Goal: Task Accomplishment & Management: Manage account settings

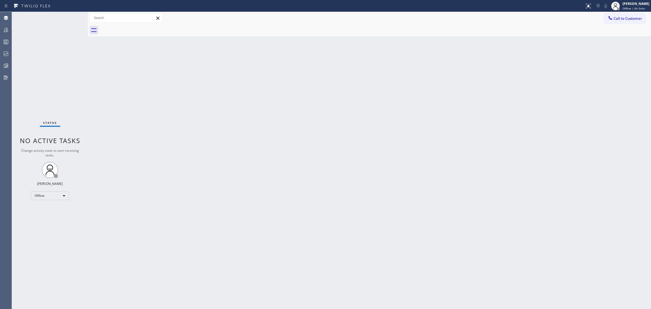
click at [7, 158] on div "Agent Desktop Teams Queues Stats Dashboards Analyze Questionnaires" at bounding box center [6, 160] width 12 height 297
click at [5, 43] on icon at bounding box center [6, 42] width 7 height 7
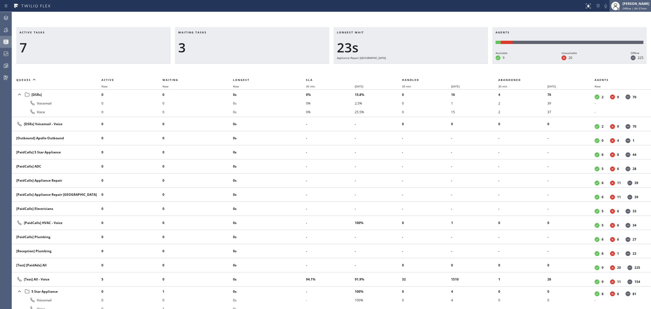
click at [520, 8] on span "Offline | 6h 57min" at bounding box center [634, 9] width 24 height 4
click at [520, 52] on span "Log out" at bounding box center [605, 52] width 11 height 5
